Goal: Entertainment & Leisure: Consume media (video, audio)

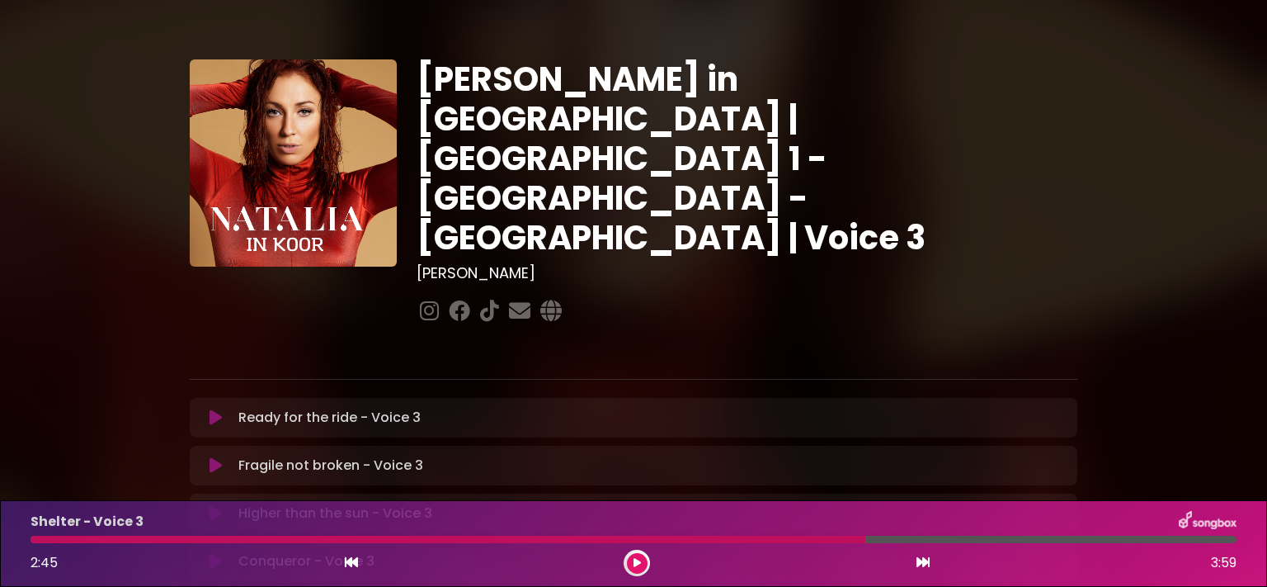
scroll to position [441, 0]
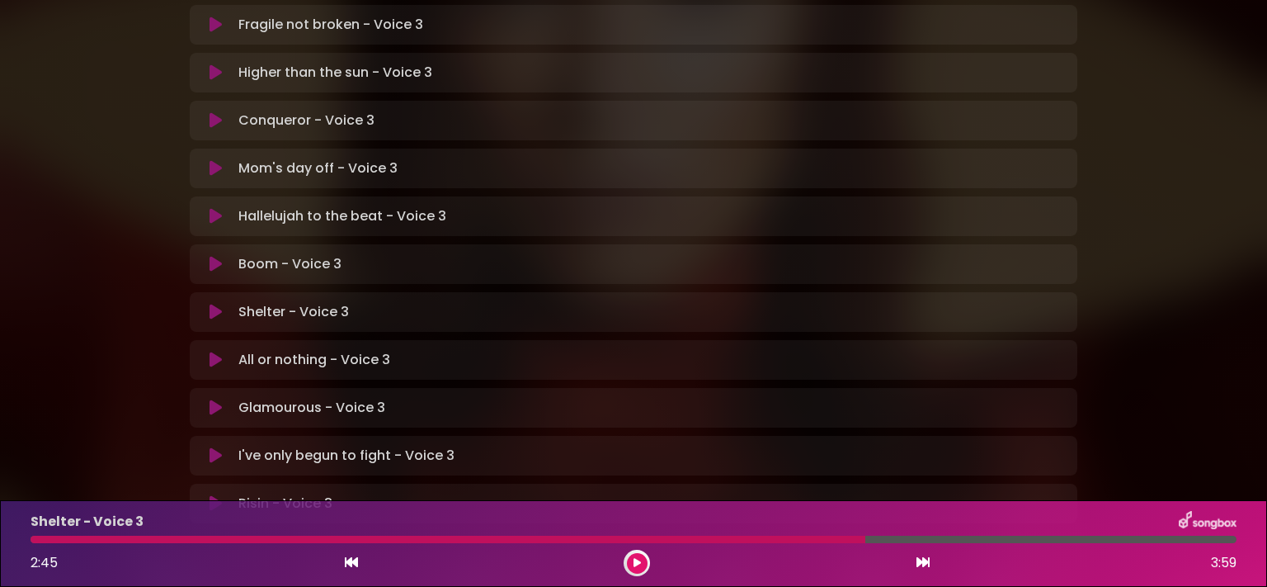
click at [216, 208] on button at bounding box center [216, 216] width 32 height 17
click at [210, 208] on icon at bounding box center [216, 216] width 12 height 17
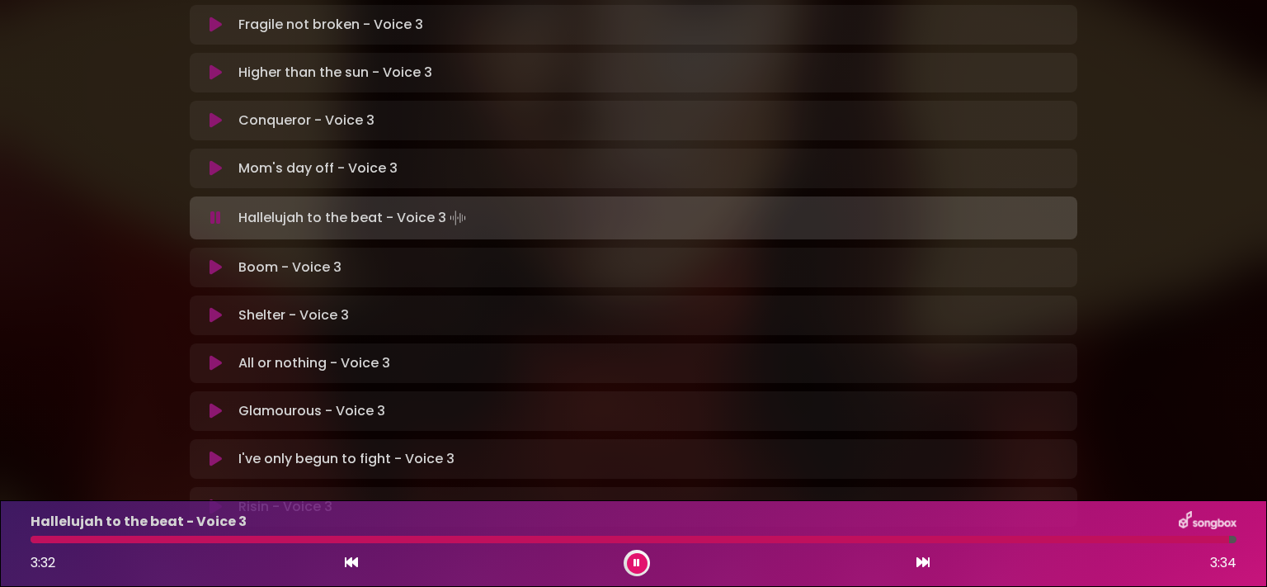
click at [215, 210] on button at bounding box center [216, 218] width 32 height 17
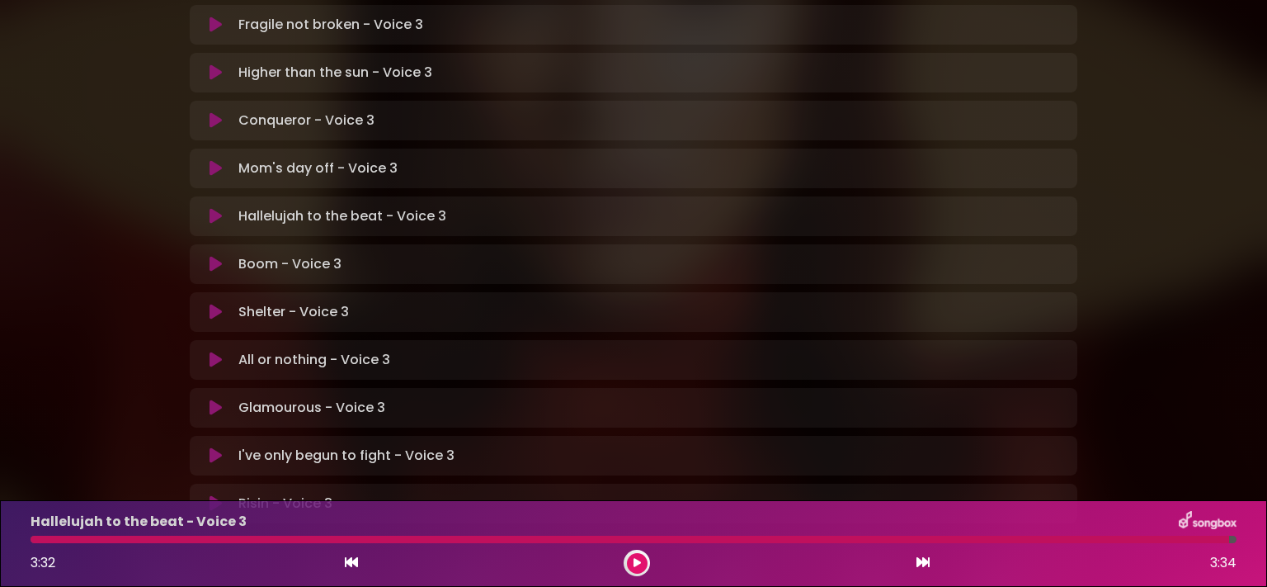
click at [210, 304] on icon at bounding box center [216, 312] width 12 height 17
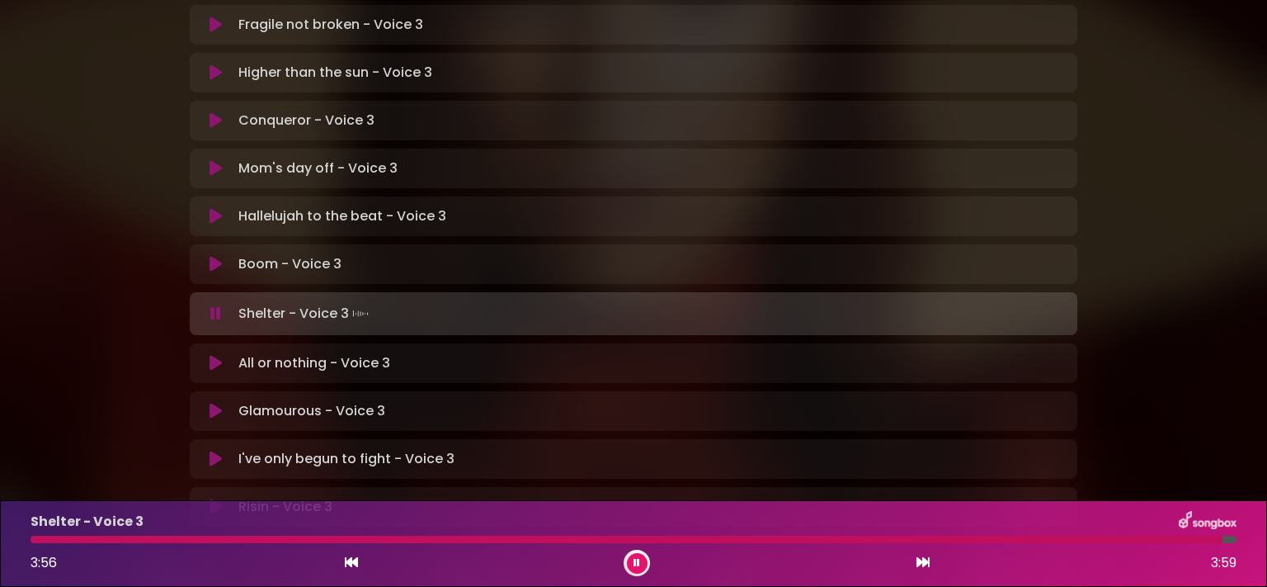
click at [210, 305] on icon at bounding box center [215, 313] width 11 height 17
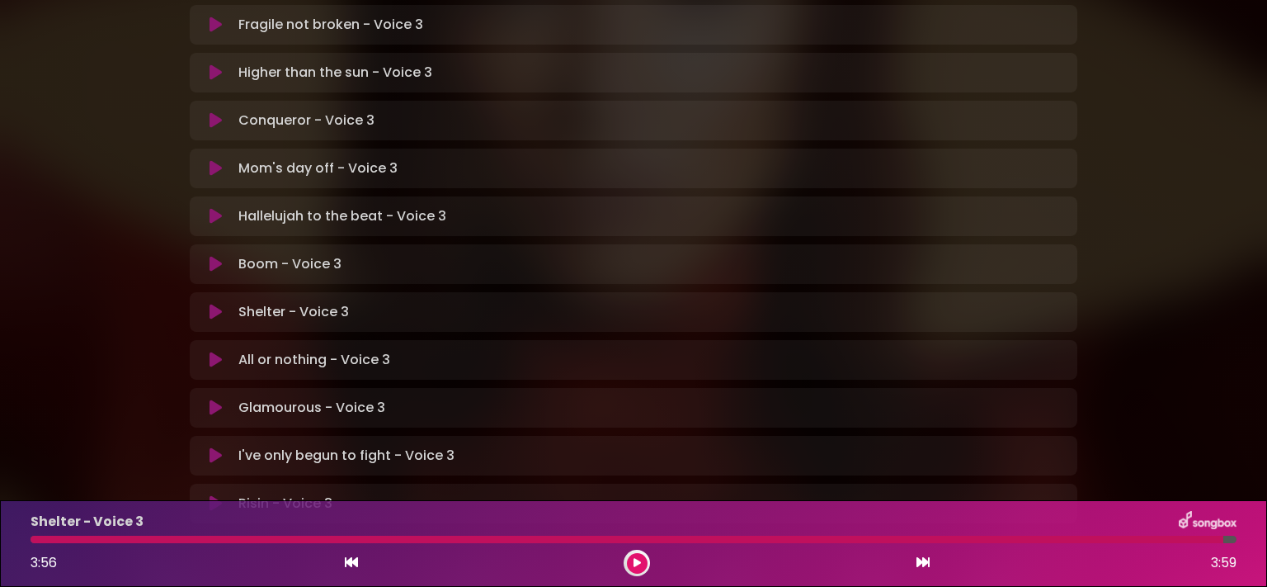
click at [210, 352] on icon at bounding box center [216, 360] width 12 height 17
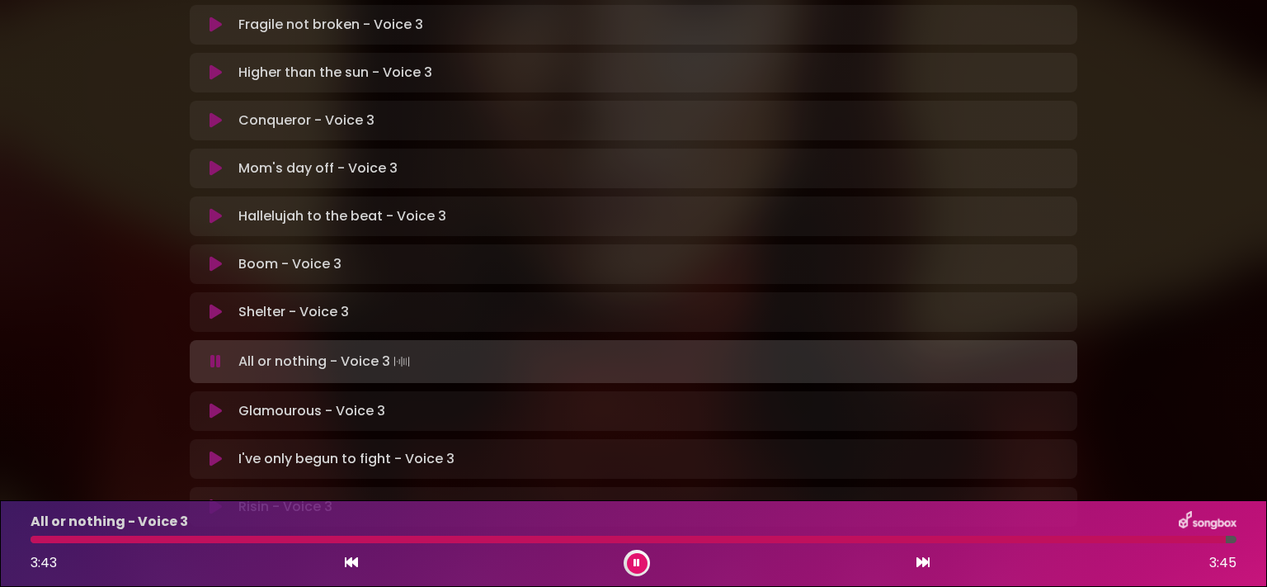
click at [210, 353] on icon at bounding box center [215, 361] width 11 height 17
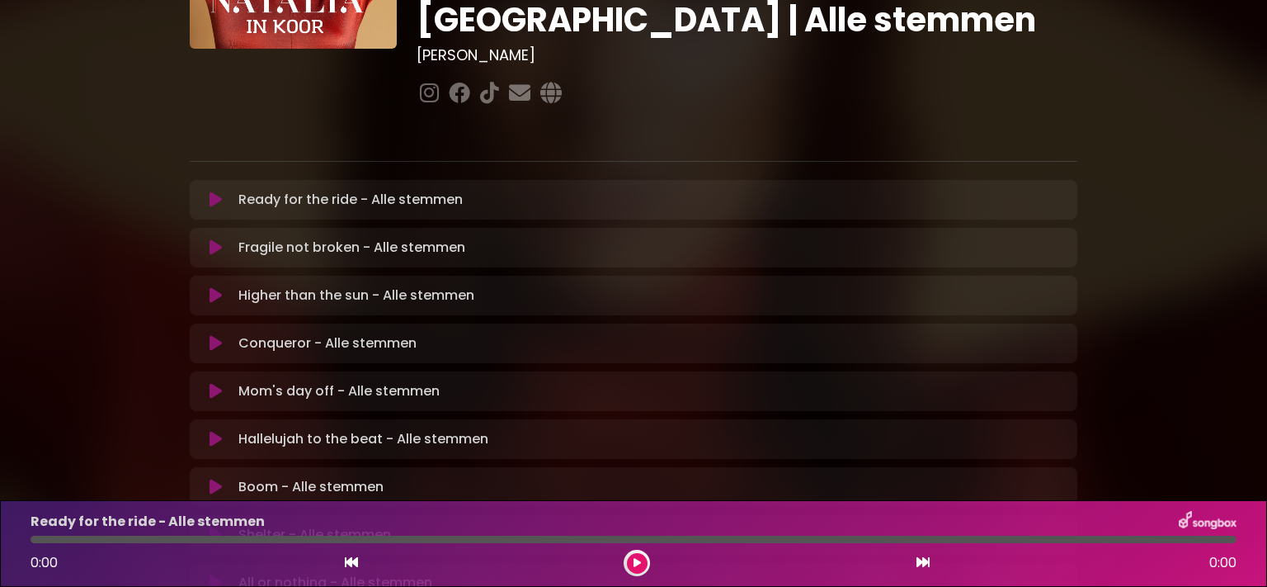
scroll to position [244, 0]
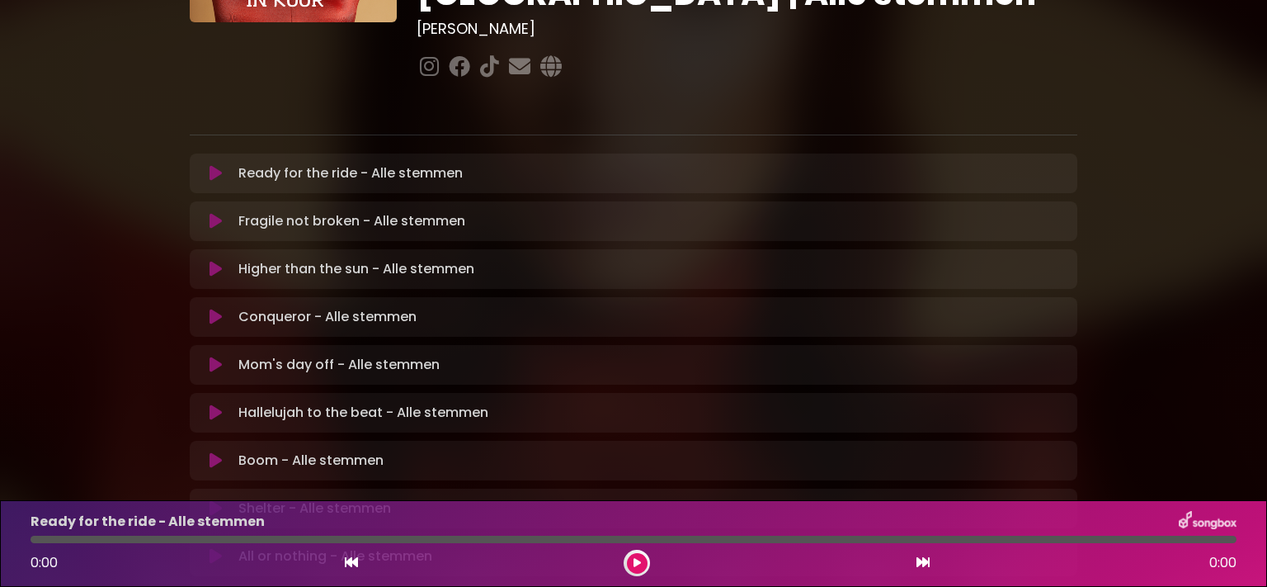
click at [210, 404] on icon at bounding box center [216, 412] width 12 height 17
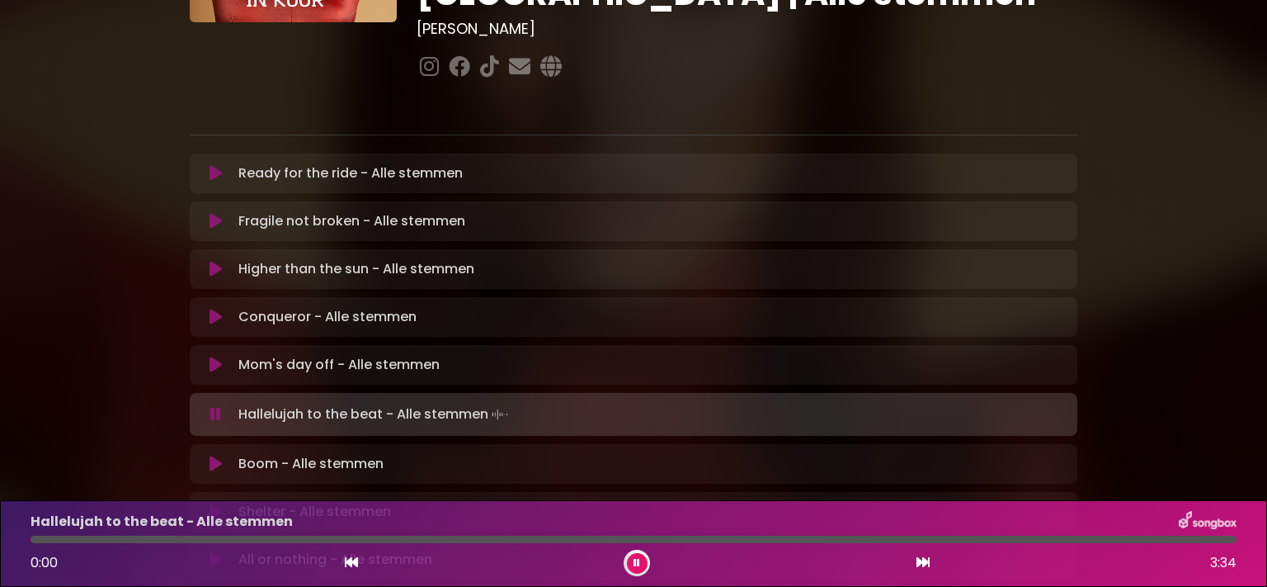
click at [200, 406] on button at bounding box center [216, 414] width 32 height 17
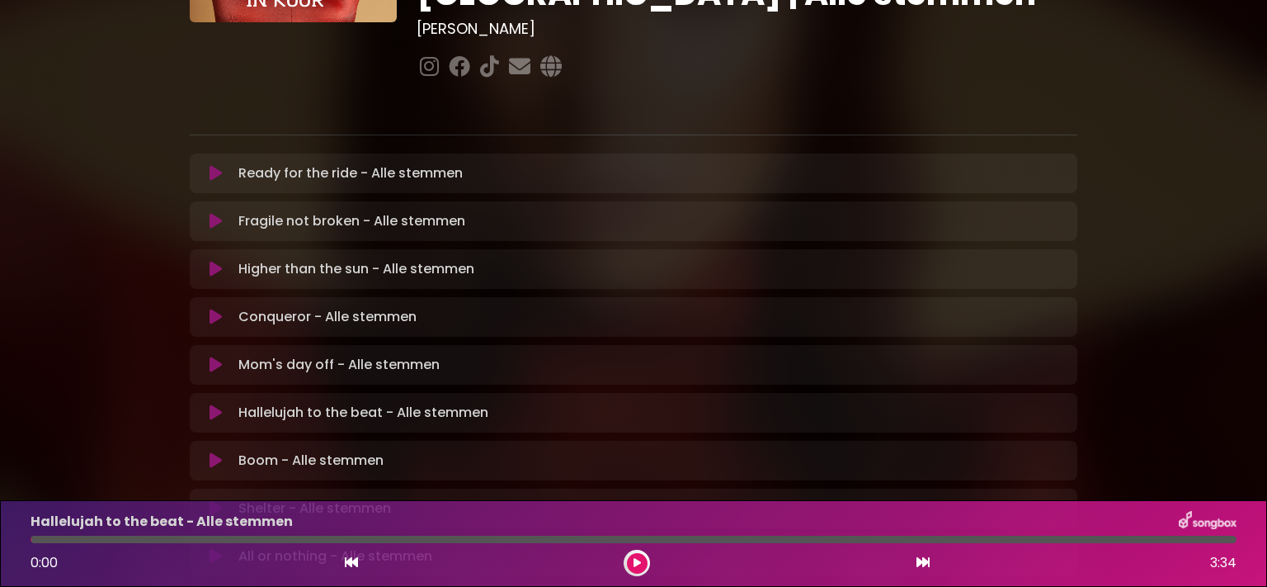
click at [210, 404] on icon at bounding box center [216, 412] width 12 height 17
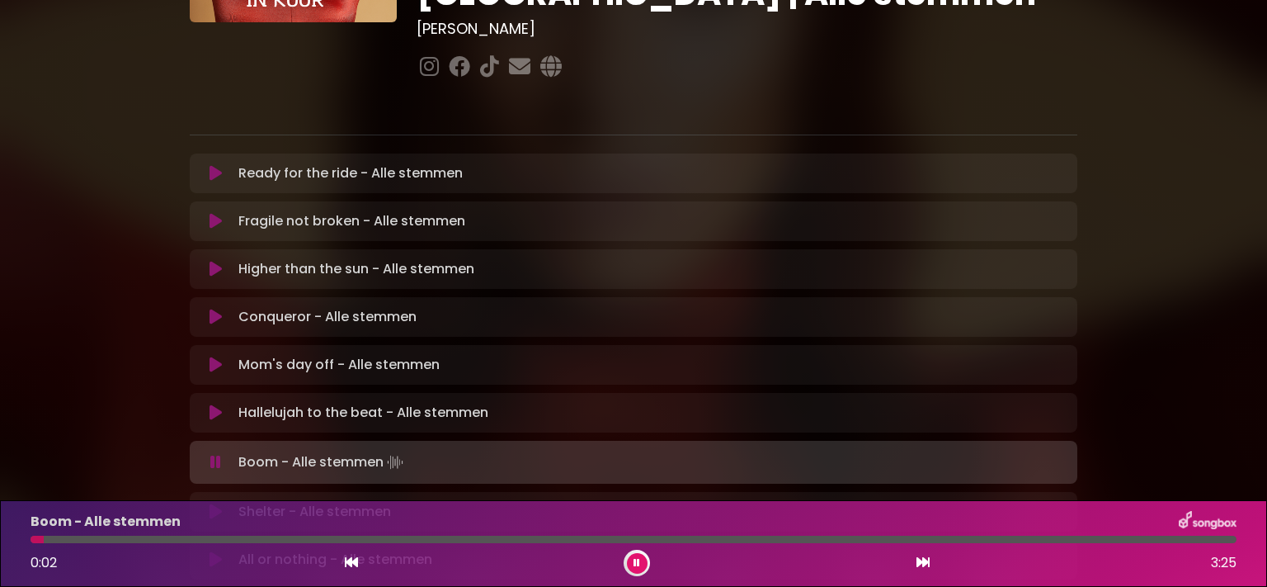
click at [203, 454] on button at bounding box center [216, 462] width 32 height 17
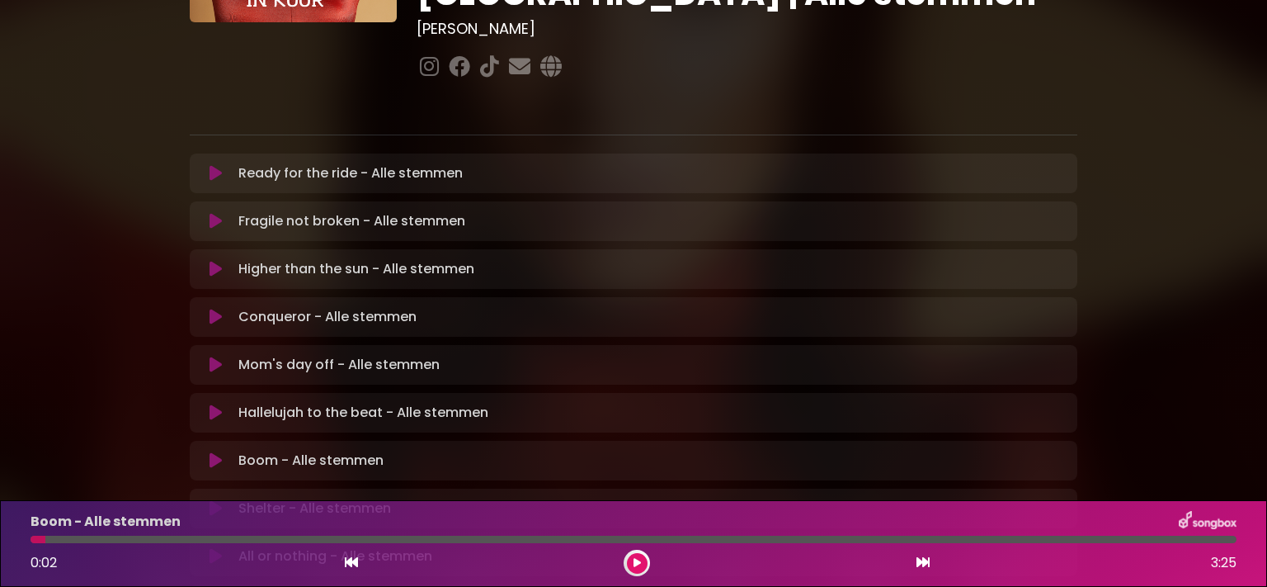
click at [210, 500] on icon at bounding box center [216, 508] width 12 height 17
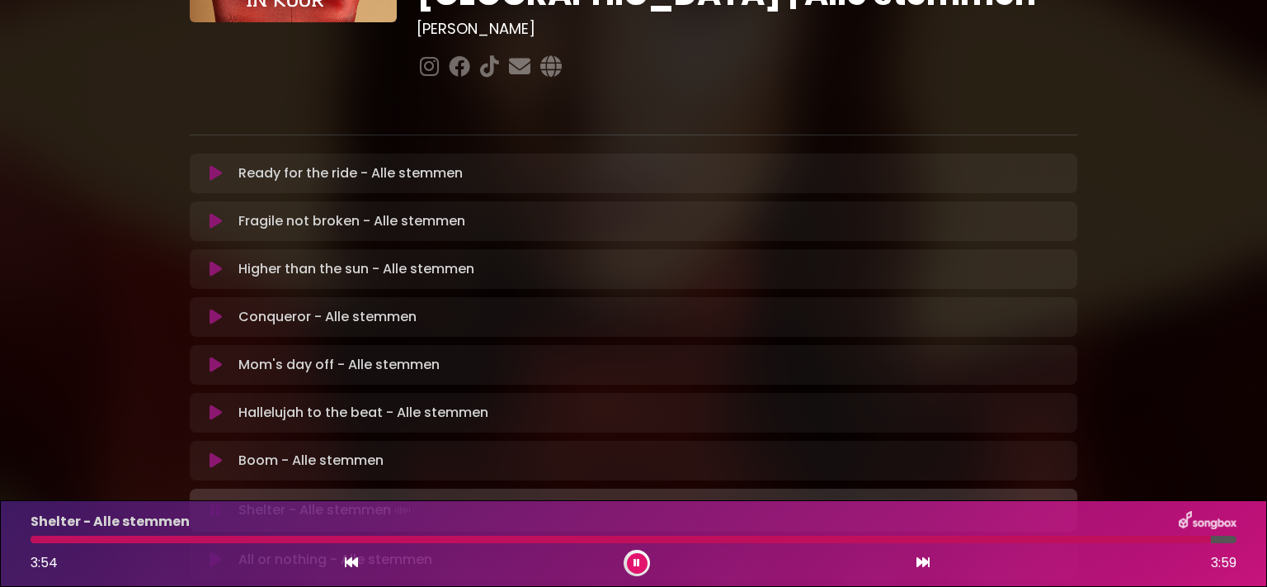
click at [210, 502] on icon at bounding box center [215, 510] width 11 height 17
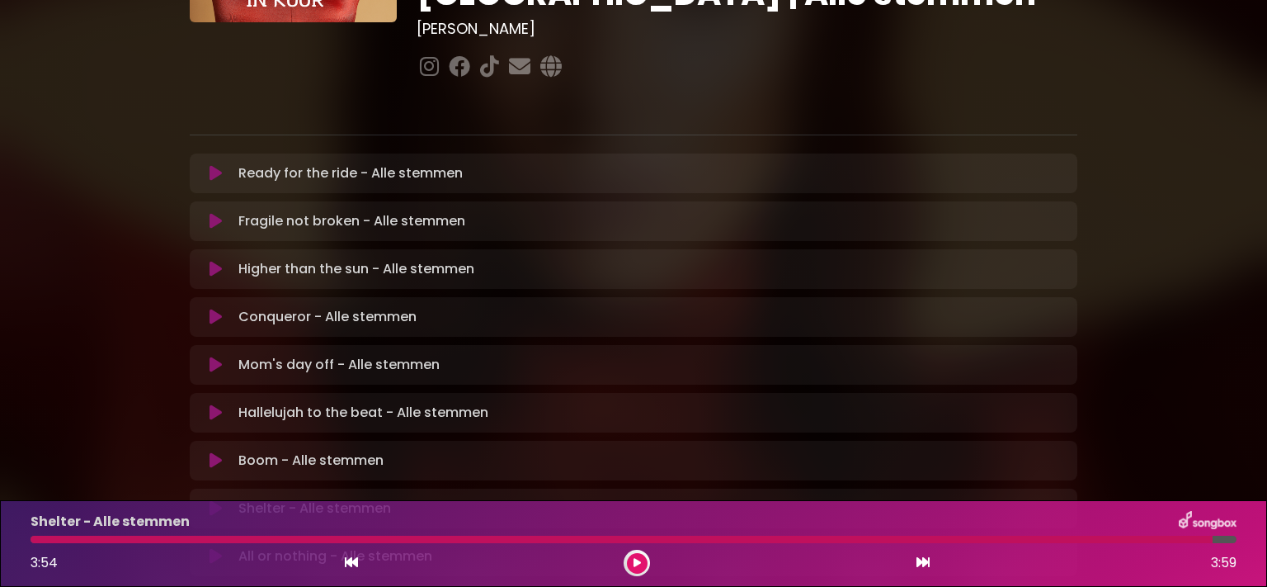
click at [210, 548] on icon at bounding box center [216, 556] width 12 height 17
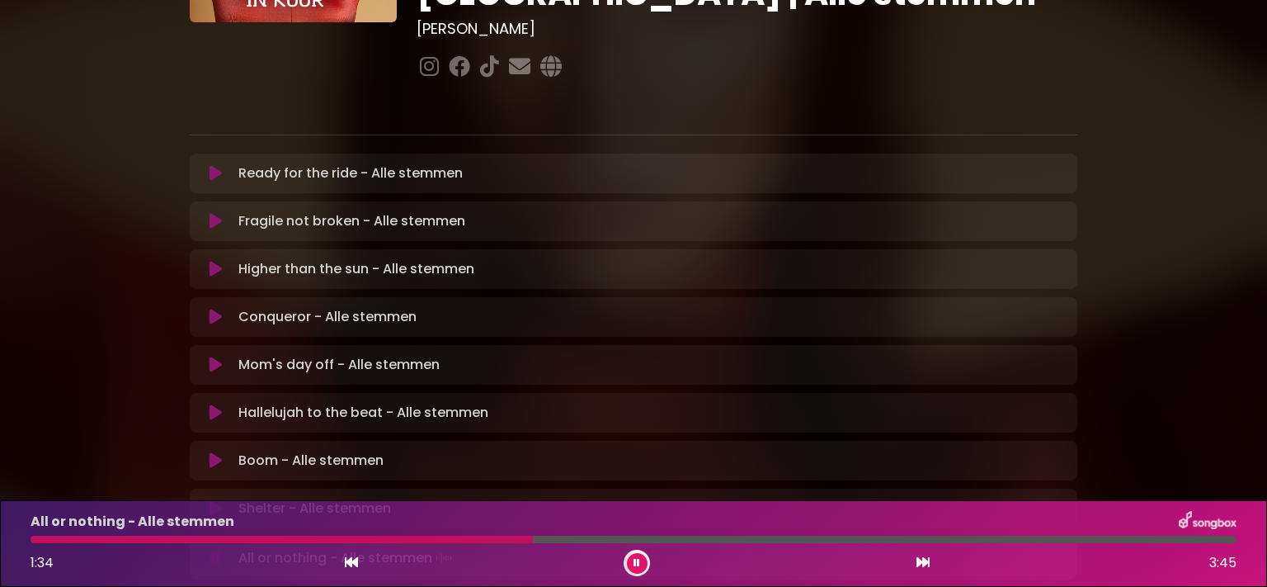
click at [200, 550] on button at bounding box center [216, 558] width 32 height 17
click at [200, 548] on button at bounding box center [216, 556] width 32 height 17
